Goal: Download file/media

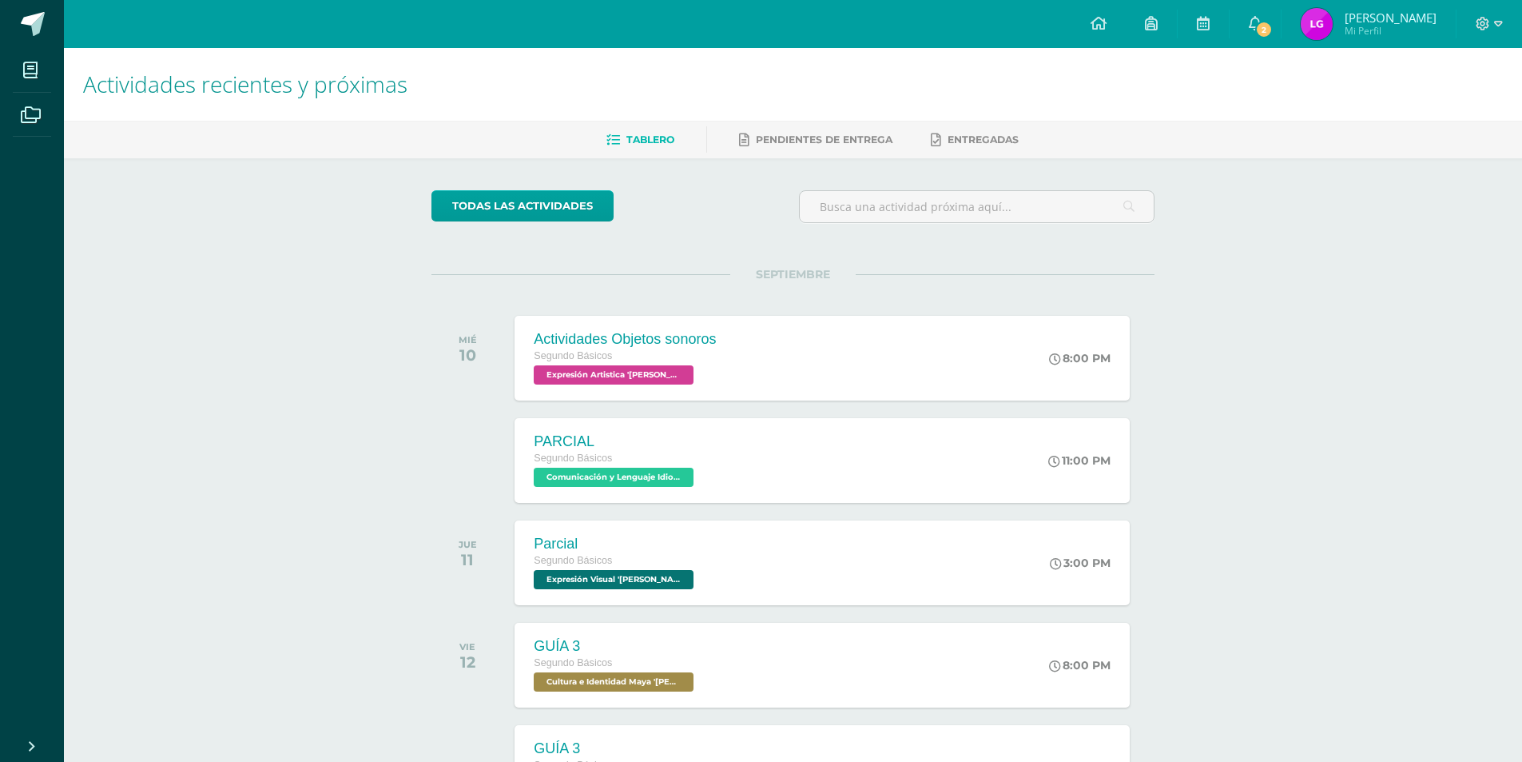
click at [612, 133] on icon at bounding box center [614, 140] width 14 height 14
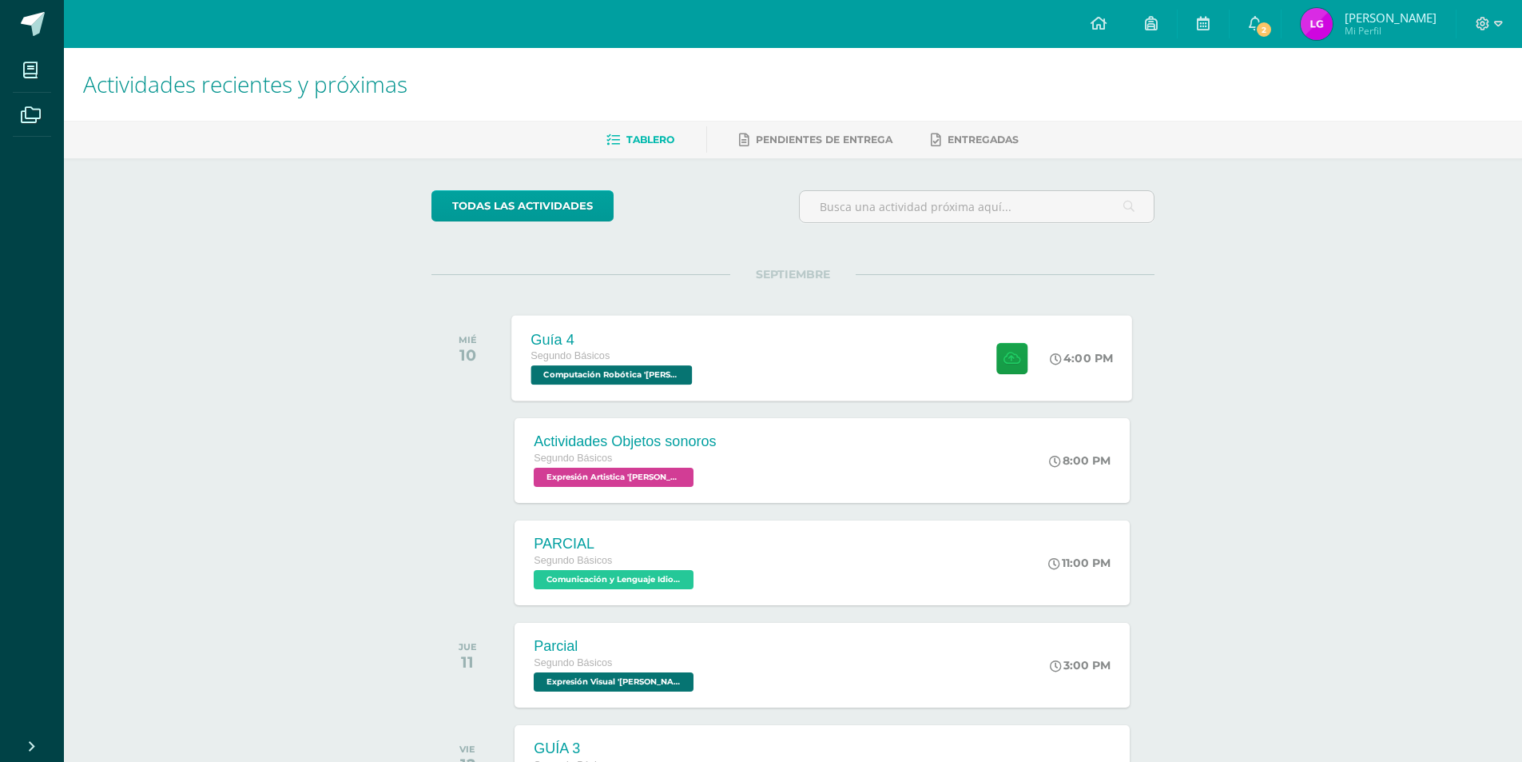
click at [755, 329] on div "Guía 4 Segundo Básicos Computación Robótica '[PERSON_NAME]' 4:00 PM Guía 4 Comp…" at bounding box center [822, 358] width 621 height 86
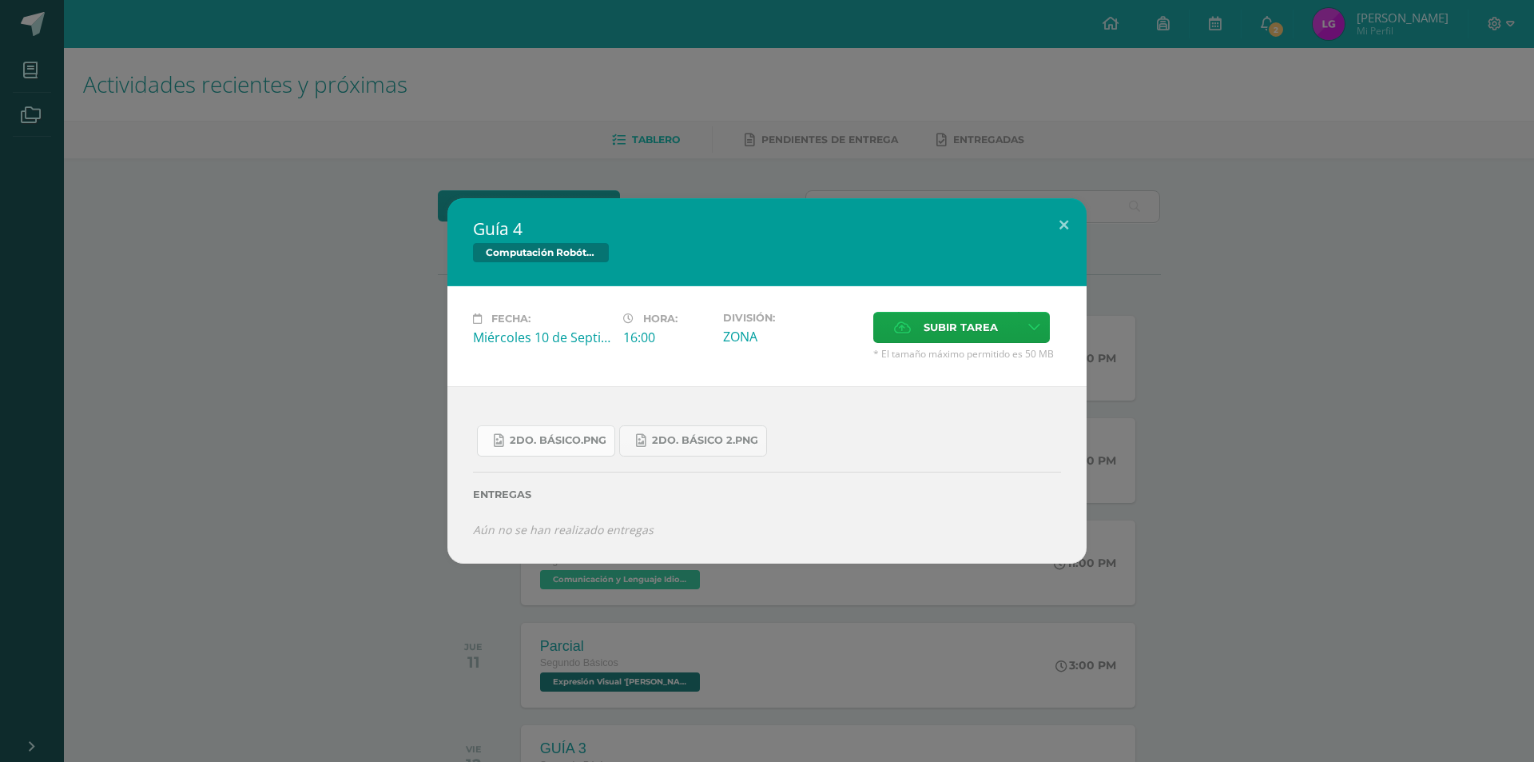
click at [563, 430] on link "2do. Básico.png" at bounding box center [546, 440] width 138 height 31
click at [698, 425] on link "2do. Básico 2.png" at bounding box center [693, 440] width 148 height 31
